Goal: Task Accomplishment & Management: Use online tool/utility

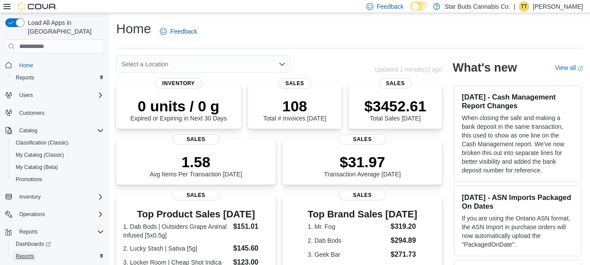
click at [30, 253] on span "Reports" at bounding box center [25, 256] width 18 height 7
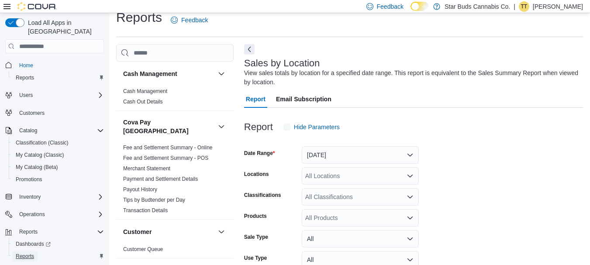
scroll to position [29, 0]
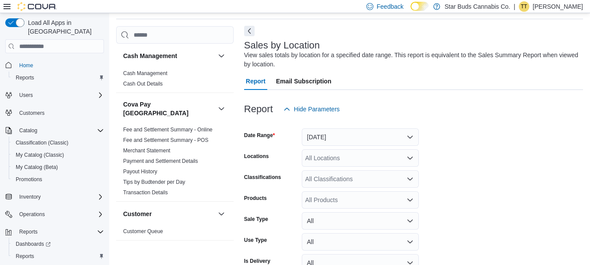
click at [250, 31] on button "Next" at bounding box center [249, 31] width 10 height 10
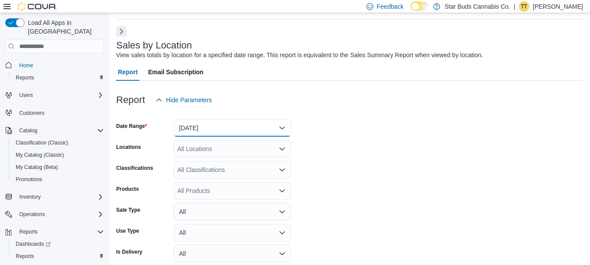
click at [197, 129] on button "[DATE]" at bounding box center [232, 127] width 117 height 17
click at [205, 127] on button "[DATE]" at bounding box center [232, 127] width 117 height 17
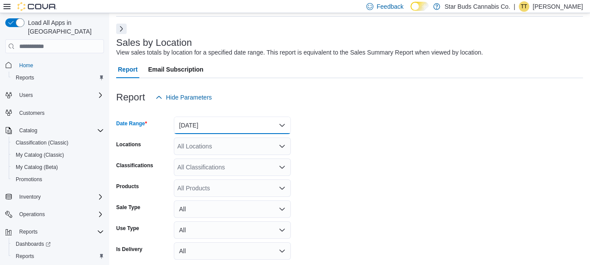
click at [191, 124] on button "[DATE]" at bounding box center [232, 125] width 117 height 17
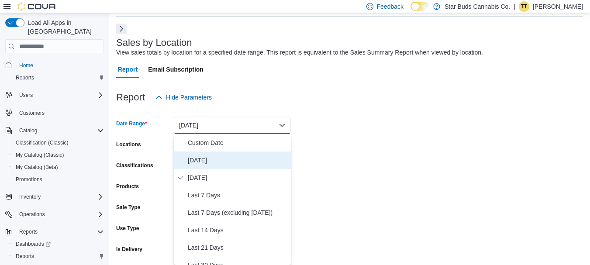
click at [192, 158] on span "[DATE]" at bounding box center [238, 160] width 100 height 10
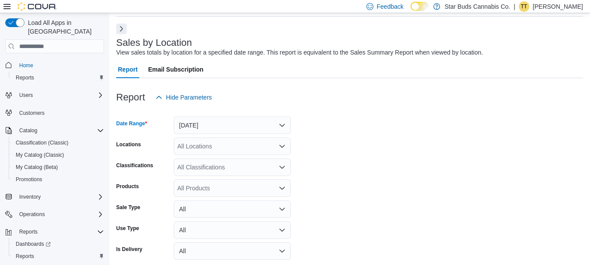
click at [196, 148] on div "All Locations" at bounding box center [232, 145] width 117 height 17
drag, startPoint x: 196, startPoint y: 148, endPoint x: 240, endPoint y: 145, distance: 44.1
click at [192, 148] on div "All Locations" at bounding box center [232, 145] width 117 height 17
click at [192, 147] on div "All Locations" at bounding box center [232, 145] width 117 height 17
click at [196, 146] on div "All Locations" at bounding box center [232, 145] width 117 height 17
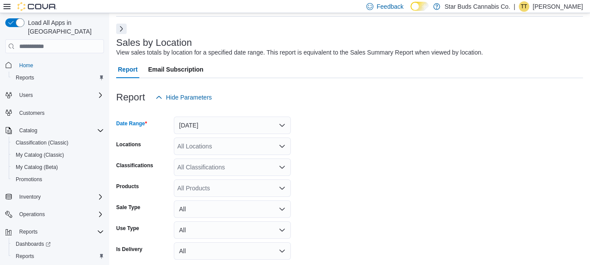
click at [196, 146] on div "All Locations" at bounding box center [232, 145] width 117 height 17
click at [240, 145] on div "All Locations" at bounding box center [232, 145] width 117 height 17
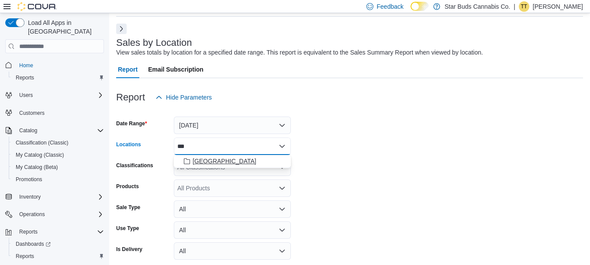
type input "***"
click at [207, 161] on span "[GEOGRAPHIC_DATA]" at bounding box center [224, 161] width 64 height 9
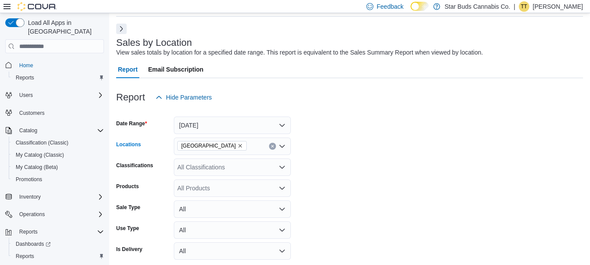
scroll to position [69, 0]
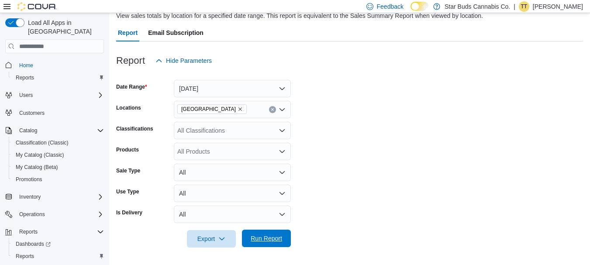
click at [267, 240] on span "Run Report" at bounding box center [266, 238] width 31 height 9
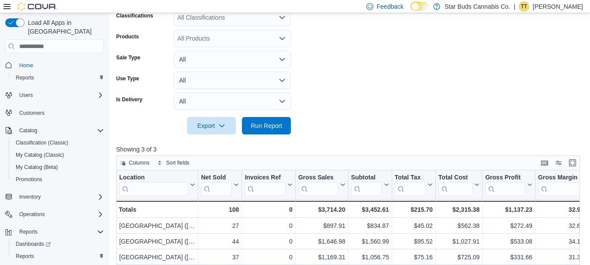
scroll to position [188, 0]
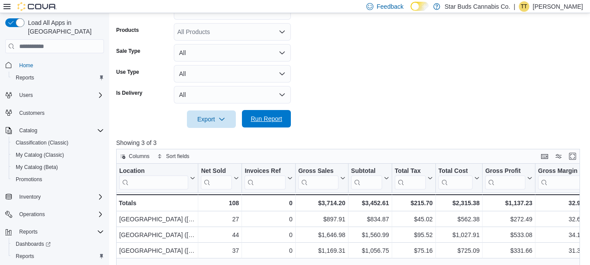
click at [264, 122] on span "Run Report" at bounding box center [266, 118] width 31 height 9
click at [261, 117] on span "Run Report" at bounding box center [266, 118] width 31 height 9
click at [266, 118] on span "Run Report" at bounding box center [266, 118] width 31 height 9
click at [266, 119] on span "Run Report" at bounding box center [266, 118] width 31 height 9
click at [261, 121] on span "Run Report" at bounding box center [266, 119] width 31 height 9
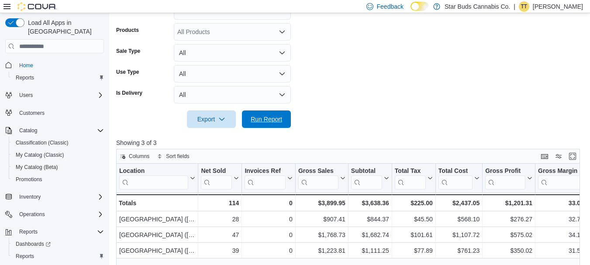
click at [266, 120] on span "Run Report" at bounding box center [266, 119] width 31 height 9
click at [257, 120] on span "Run Report" at bounding box center [266, 119] width 31 height 9
click at [341, 124] on form "Date Range [DATE] Locations [GEOGRAPHIC_DATA] Classifications All Classificatio…" at bounding box center [350, 39] width 468 height 178
click at [277, 118] on span "Run Report" at bounding box center [266, 119] width 31 height 9
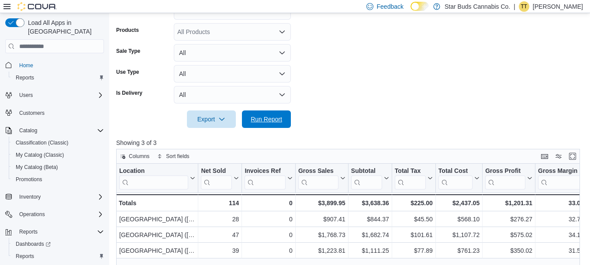
click at [266, 117] on span "Run Report" at bounding box center [266, 119] width 31 height 9
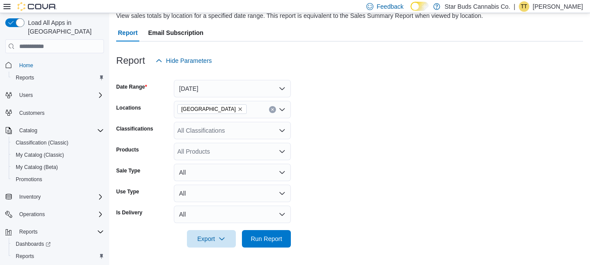
scroll to position [0, 0]
click at [262, 233] on span "Run Report" at bounding box center [266, 238] width 38 height 17
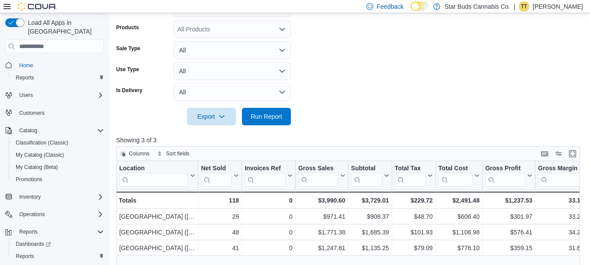
scroll to position [208, 0]
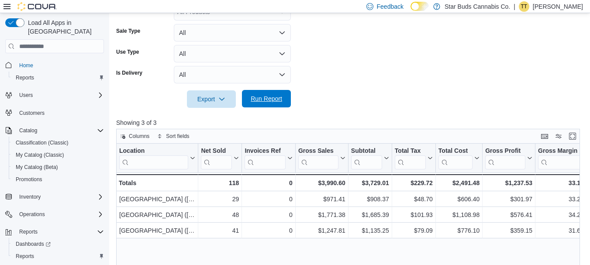
click at [270, 100] on span "Run Report" at bounding box center [266, 98] width 31 height 9
